Goal: Task Accomplishment & Management: Manage account settings

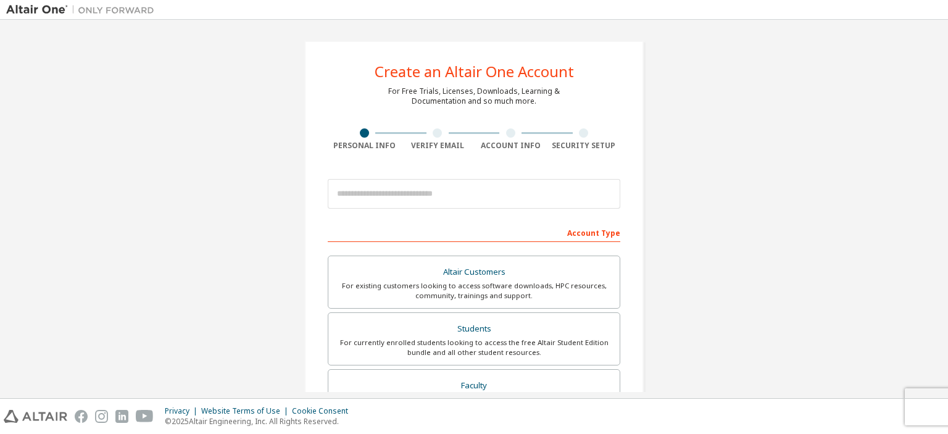
click at [375, 206] on input "email" at bounding box center [474, 194] width 293 height 30
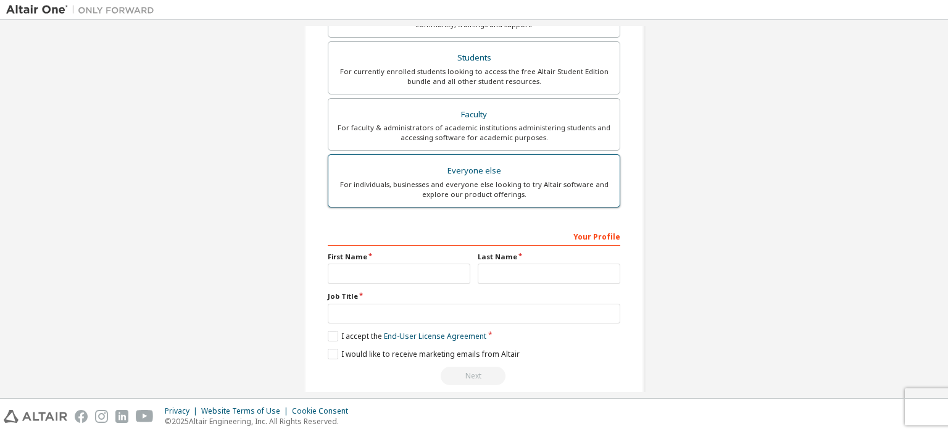
scroll to position [285, 0]
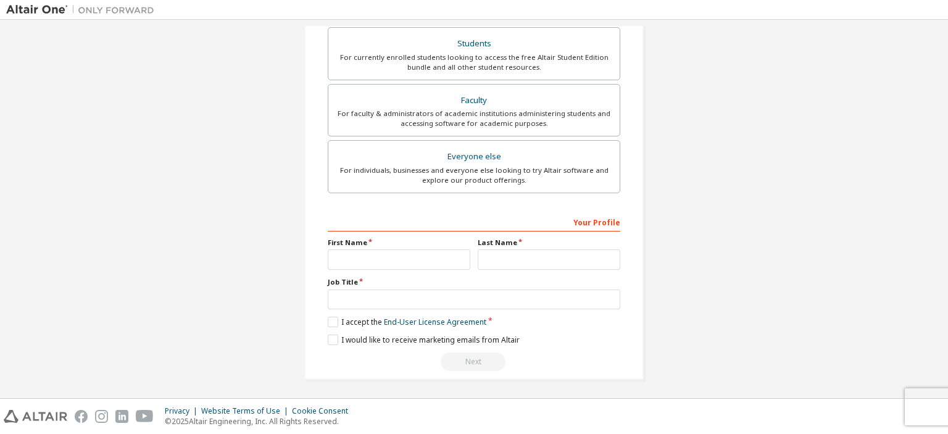
click at [396, 325] on div "Your Profile First Name Last Name Job Title Please provide State/Province to he…" at bounding box center [474, 292] width 293 height 160
click at [412, 317] on link "End-User License Agreement" at bounding box center [435, 322] width 102 height 10
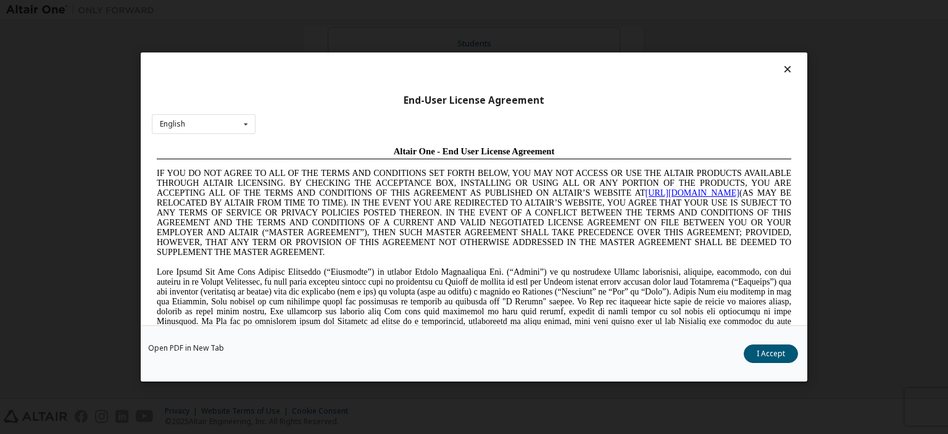
scroll to position [0, 0]
click at [824, 262] on div "End-User License Agreement English English Chinese French German Japanese Korea…" at bounding box center [474, 217] width 948 height 434
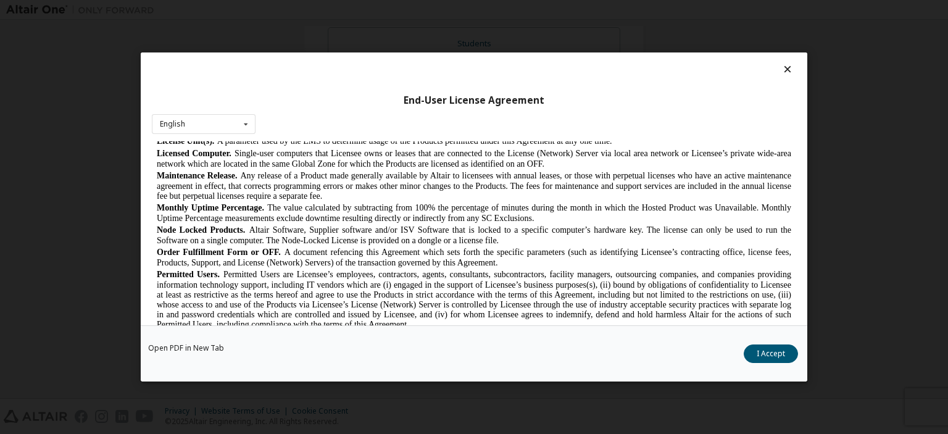
scroll to position [1054, 0]
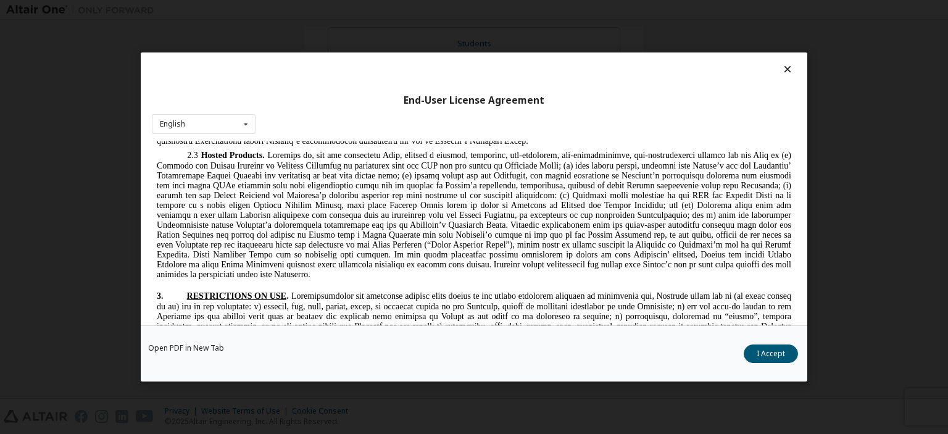
drag, startPoint x: 778, startPoint y: 71, endPoint x: 786, endPoint y: 71, distance: 7.4
click at [782, 71] on div at bounding box center [474, 72] width 644 height 17
click at [793, 71] on icon at bounding box center [788, 69] width 13 height 11
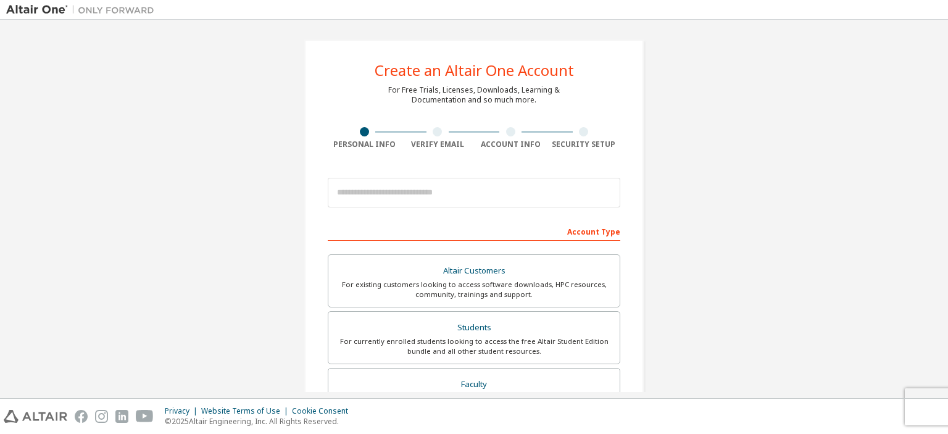
scroll to position [0, 0]
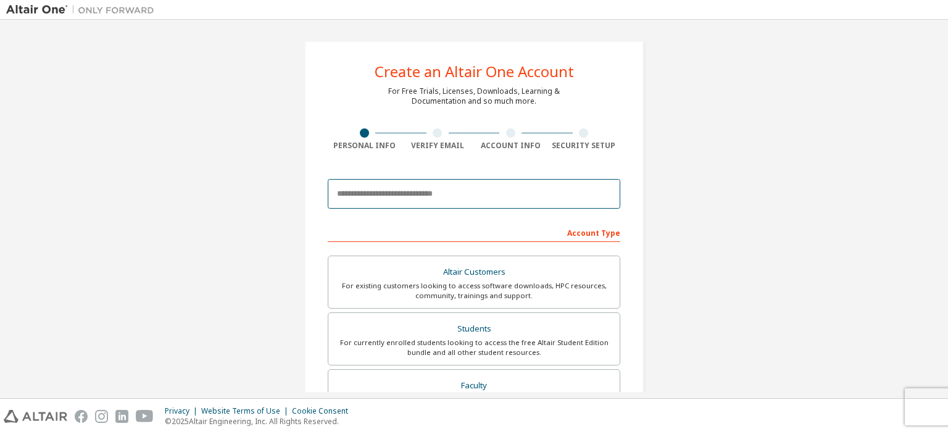
click at [402, 202] on input "email" at bounding box center [474, 194] width 293 height 30
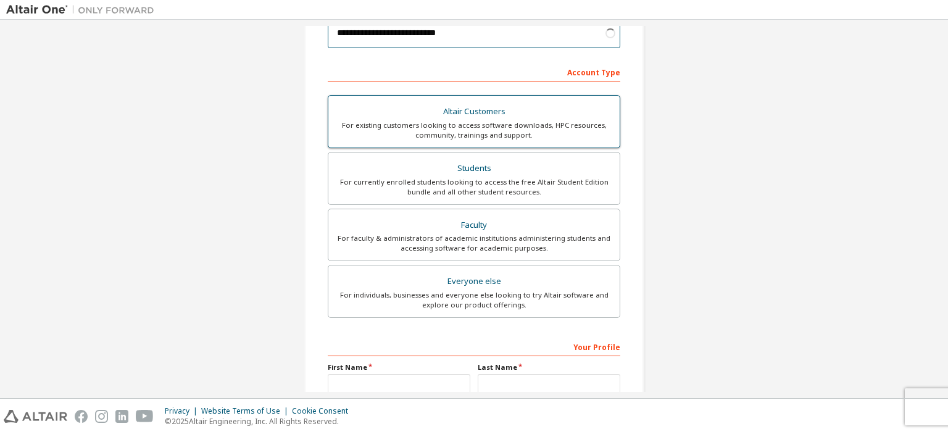
scroll to position [178, 0]
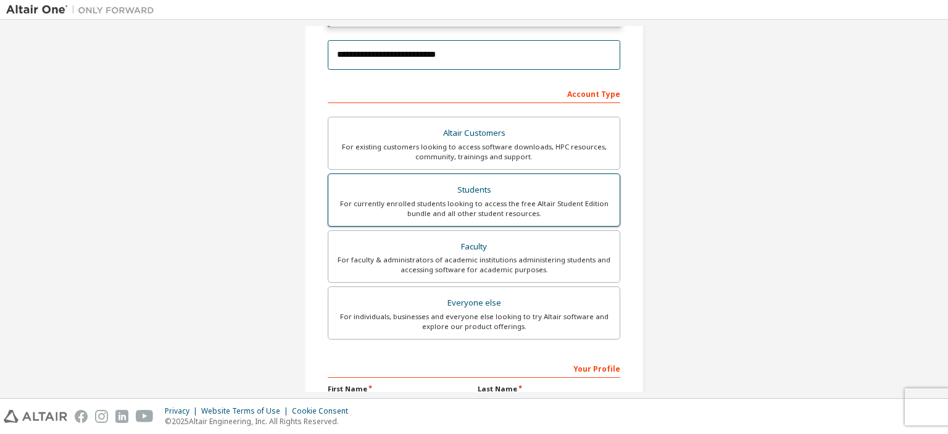
type input "**********"
click at [476, 197] on div "Students" at bounding box center [474, 189] width 277 height 17
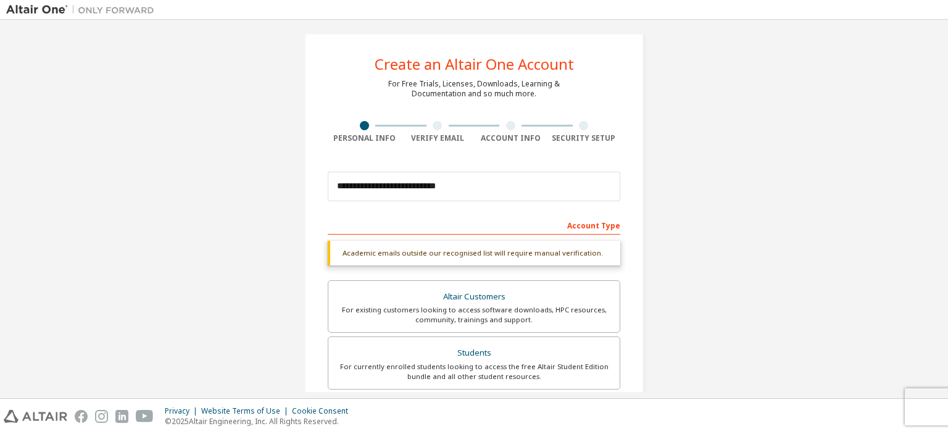
scroll to position [0, 0]
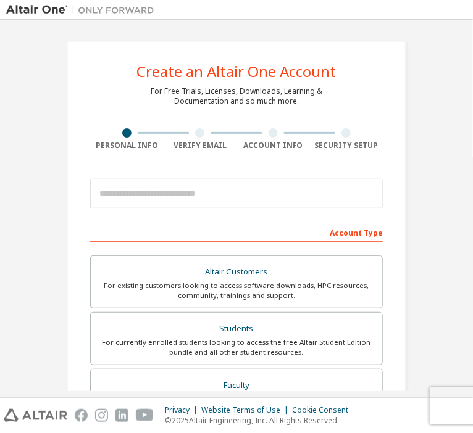
click at [29, 12] on img at bounding box center [83, 10] width 154 height 12
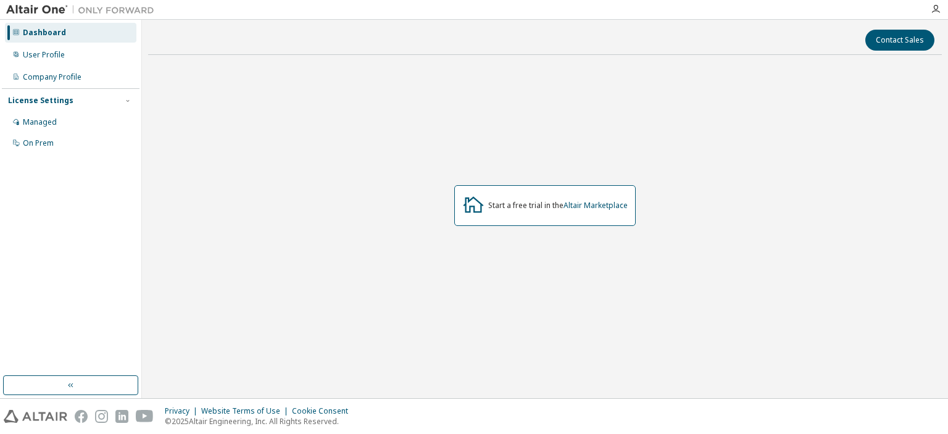
click at [500, 215] on div "Start a free trial in the Altair Marketplace" at bounding box center [544, 205] width 181 height 41
click at [612, 209] on link "Altair Marketplace" at bounding box center [596, 205] width 64 height 10
click at [68, 121] on div "Managed" at bounding box center [70, 122] width 131 height 20
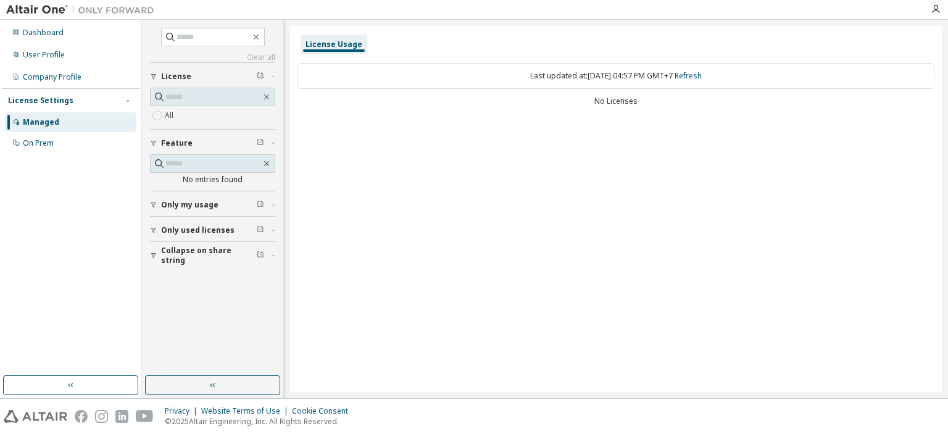
click at [170, 112] on label "All" at bounding box center [170, 115] width 11 height 15
click at [174, 96] on input "text" at bounding box center [213, 97] width 96 height 12
click at [264, 75] on icon "button" at bounding box center [260, 75] width 7 height 7
click at [185, 209] on button "Only my usage" at bounding box center [212, 204] width 125 height 27
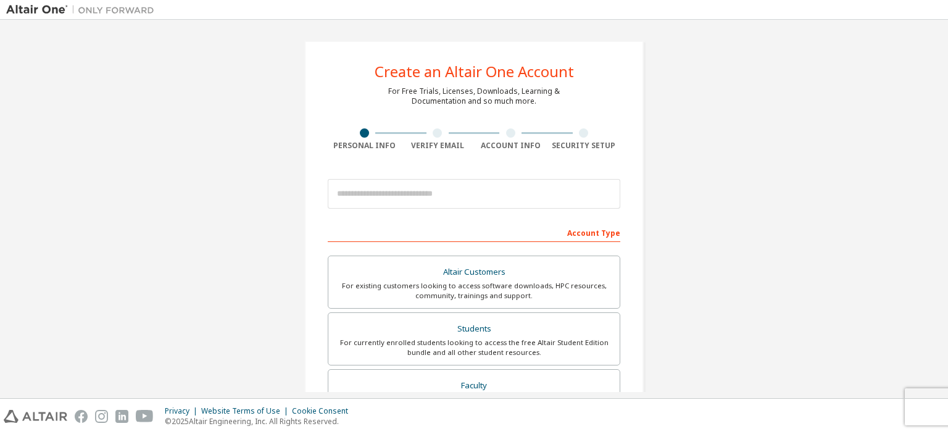
scroll to position [285, 0]
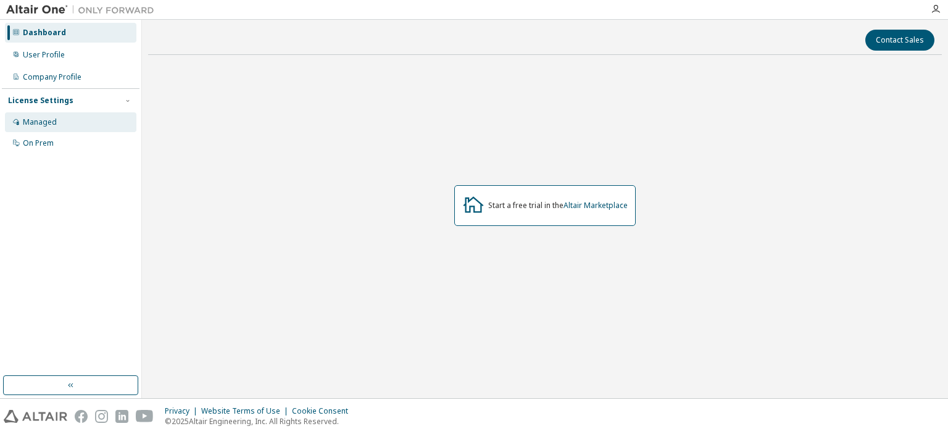
click at [42, 125] on div "Managed" at bounding box center [40, 122] width 34 height 10
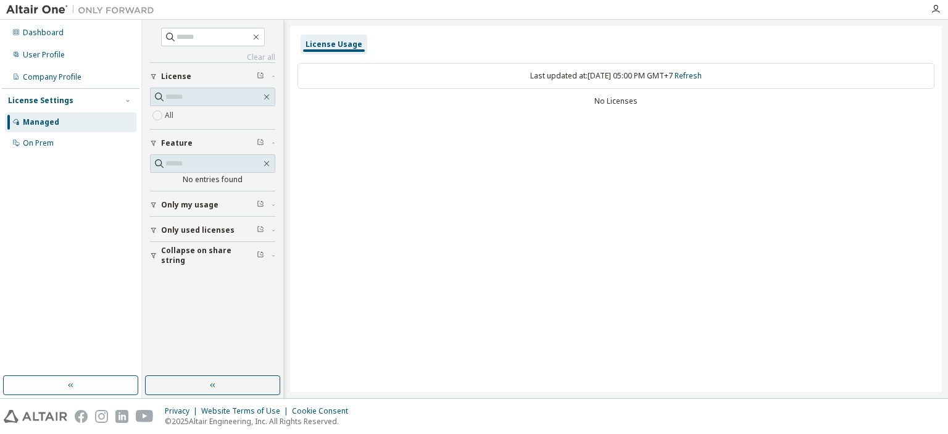
click at [663, 183] on div "License Usage Last updated at: [DATE] 05:00 PM GMT+7 Refresh No Licenses" at bounding box center [616, 209] width 652 height 366
click at [85, 41] on div "Dashboard" at bounding box center [70, 33] width 131 height 20
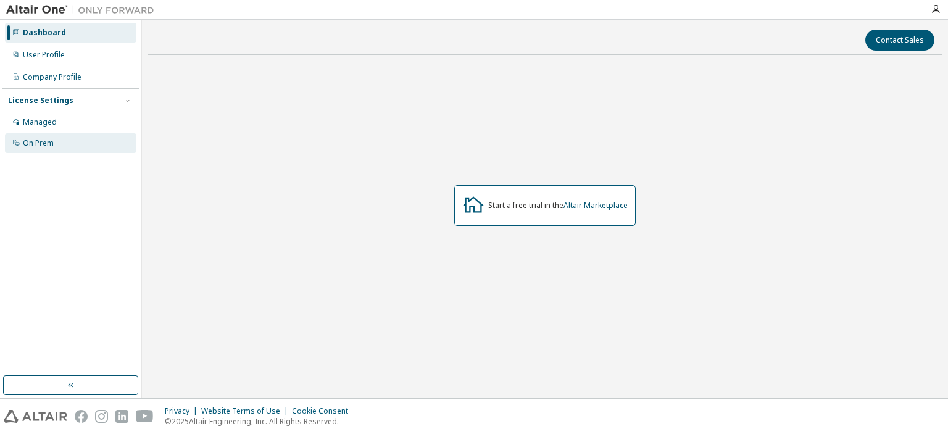
click at [51, 142] on div "On Prem" at bounding box center [38, 143] width 31 height 10
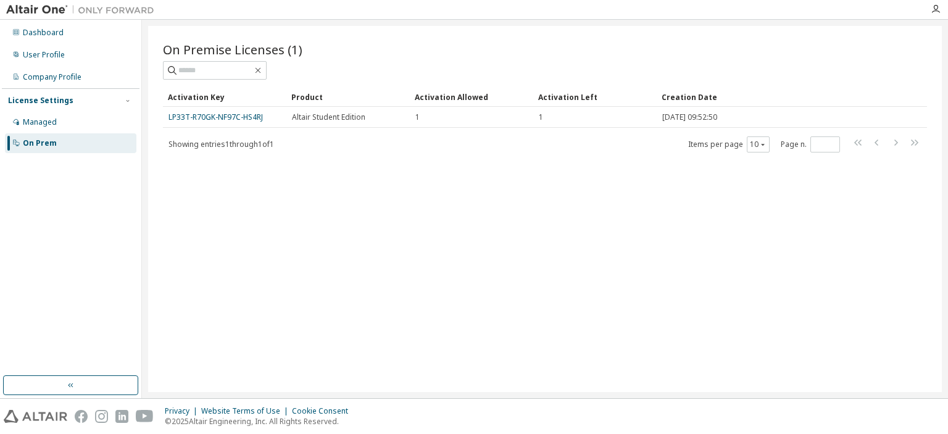
click at [243, 105] on div "Activation Key" at bounding box center [225, 97] width 114 height 20
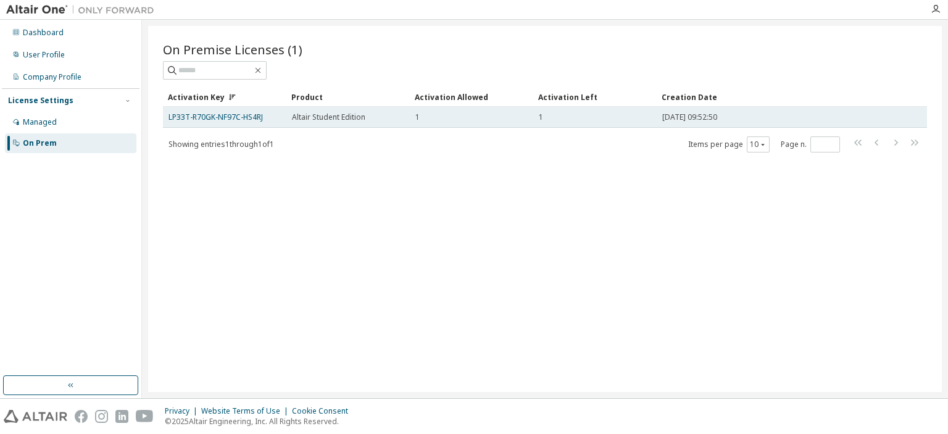
click at [225, 122] on td "LP33T-R70GK-NF97C-HS4RJ" at bounding box center [224, 117] width 123 height 21
click at [418, 117] on span "1" at bounding box center [417, 117] width 4 height 10
click at [378, 122] on td "Altair Student Edition" at bounding box center [347, 117] width 123 height 21
click at [270, 123] on td "LP33T-R70GK-NF97C-HS4RJ" at bounding box center [224, 117] width 123 height 21
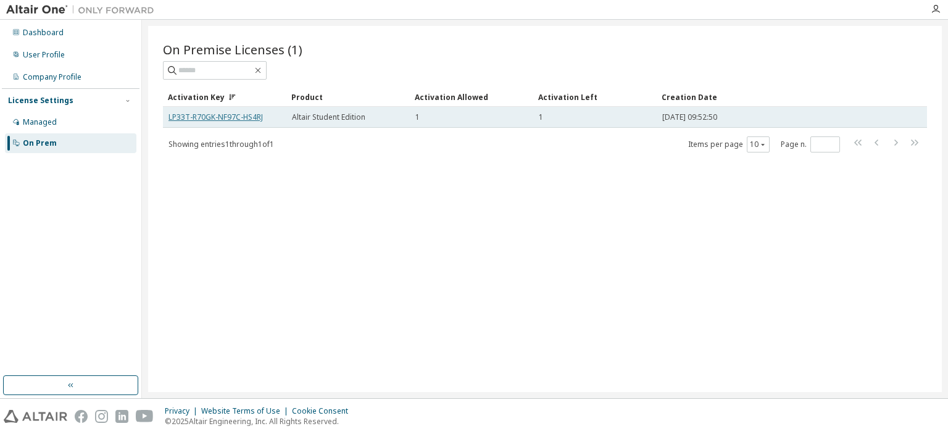
click at [227, 113] on link "LP33T-R70GK-NF97C-HS4RJ" at bounding box center [216, 117] width 94 height 10
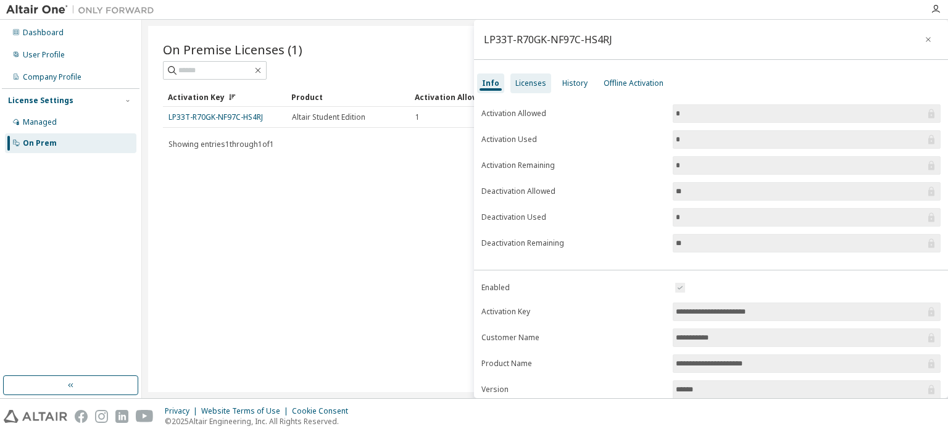
click at [535, 84] on div "Licenses" at bounding box center [530, 83] width 31 height 10
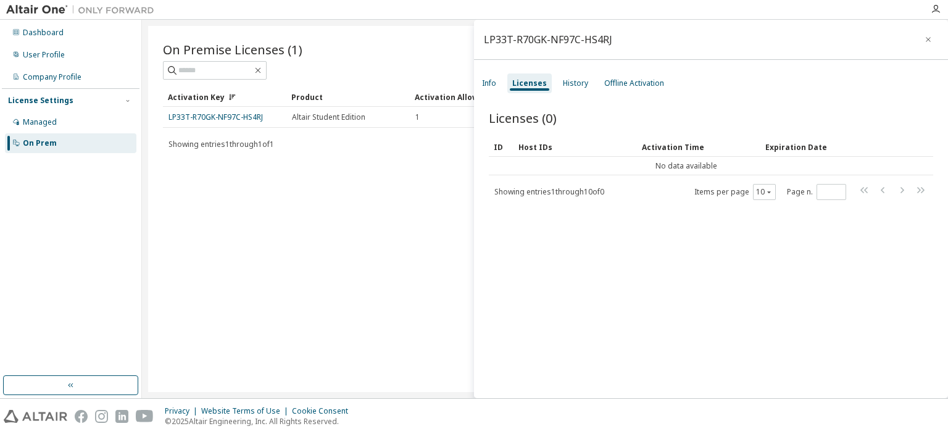
click at [394, 128] on div "Activation Key Product Activation Allowed Activation Left Creation Date LP33T-R…" at bounding box center [545, 120] width 764 height 66
click at [931, 37] on icon "button" at bounding box center [928, 40] width 9 height 10
